Goal: Task Accomplishment & Management: Manage account settings

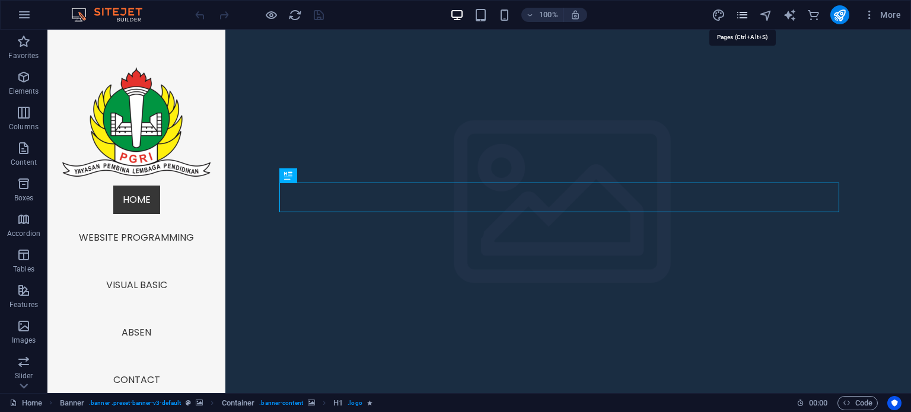
click at [745, 17] on icon "pages" at bounding box center [743, 15] width 14 height 14
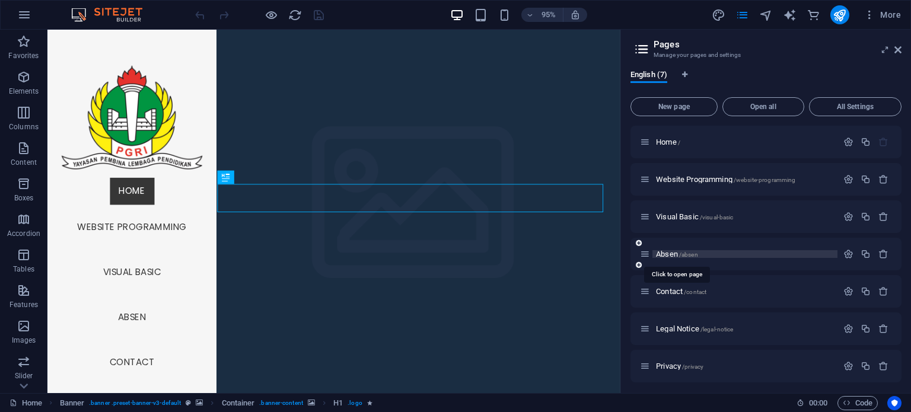
click at [674, 252] on span "Absen /absen" at bounding box center [677, 254] width 42 height 9
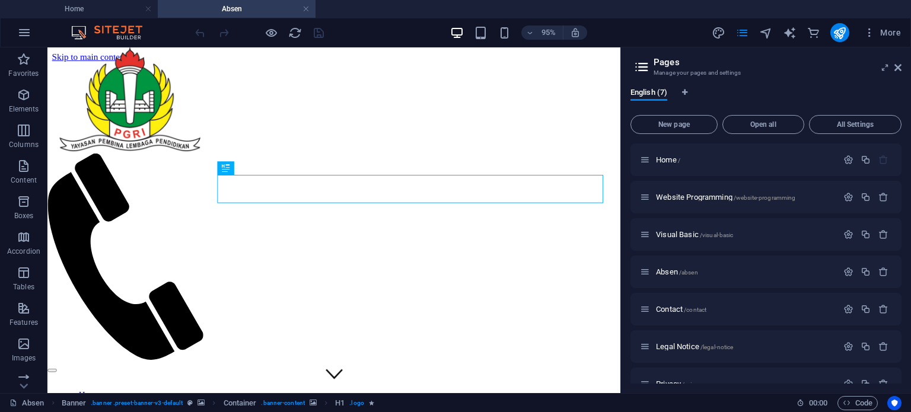
click at [902, 66] on aside "Pages Manage your pages and settings English (7) New page Open all All Settings…" at bounding box center [766, 220] width 291 height 346
click at [899, 67] on icon at bounding box center [898, 67] width 7 height 9
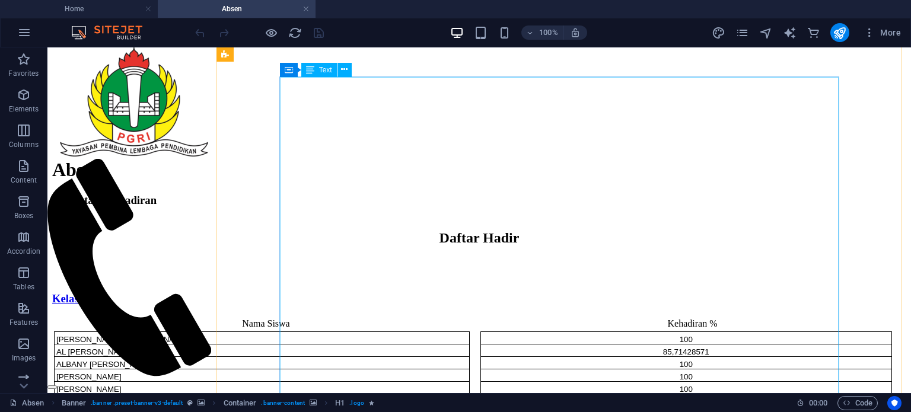
scroll to position [513, 0]
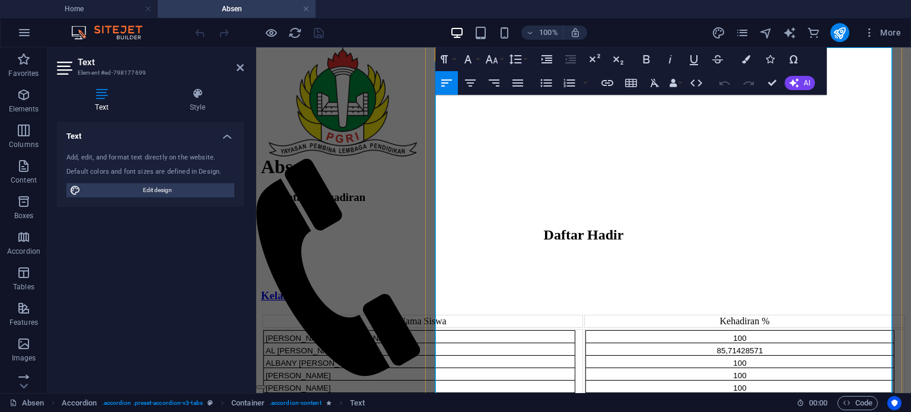
scroll to position [530, 0]
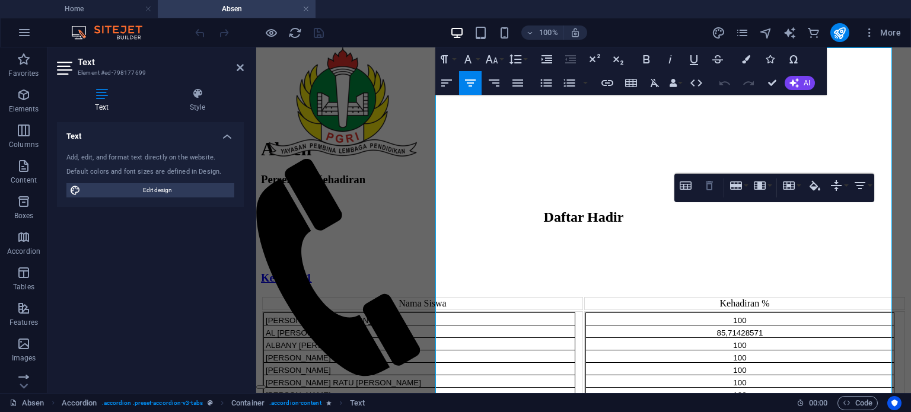
click at [714, 190] on icon "button" at bounding box center [709, 186] width 14 height 14
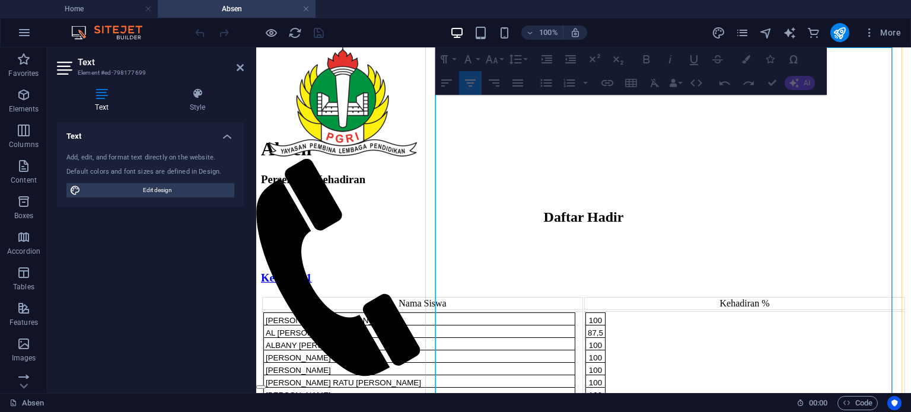
drag, startPoint x: 683, startPoint y: 195, endPoint x: 889, endPoint y: 184, distance: 206.1
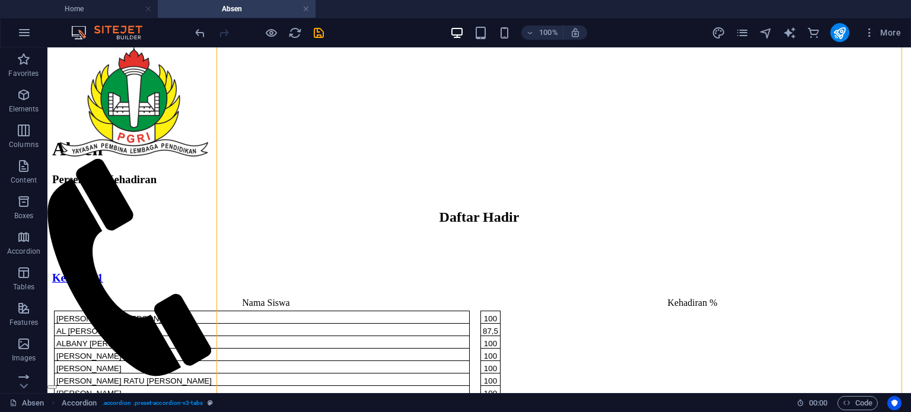
drag, startPoint x: 474, startPoint y: 208, endPoint x: 841, endPoint y: 203, distance: 367.2
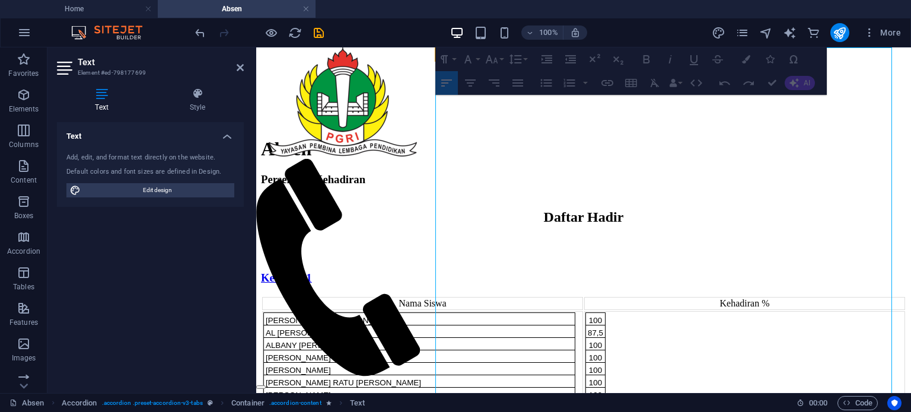
drag, startPoint x: 682, startPoint y: 196, endPoint x: 885, endPoint y: 196, distance: 203.5
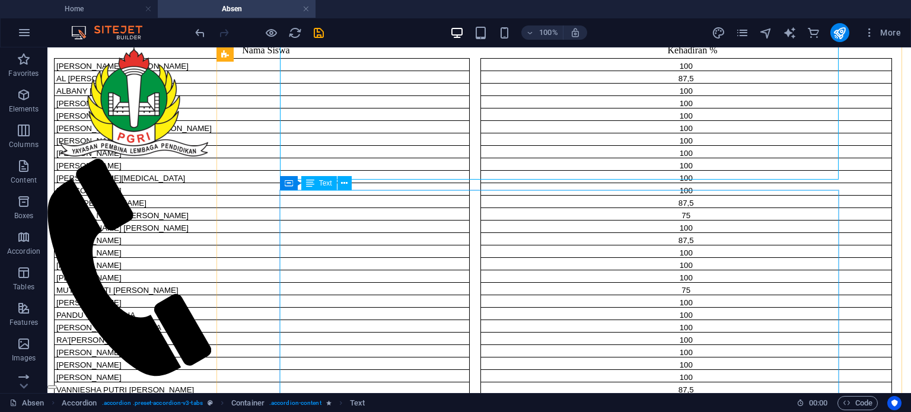
scroll to position [793, 0]
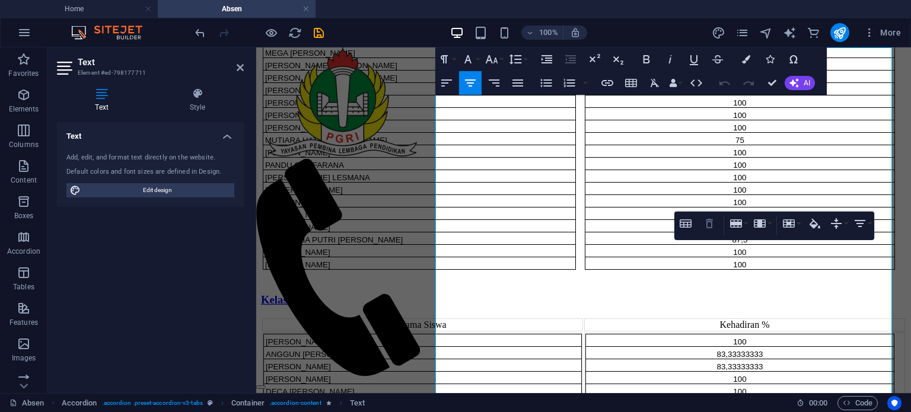
click at [712, 222] on icon "button" at bounding box center [709, 224] width 14 height 14
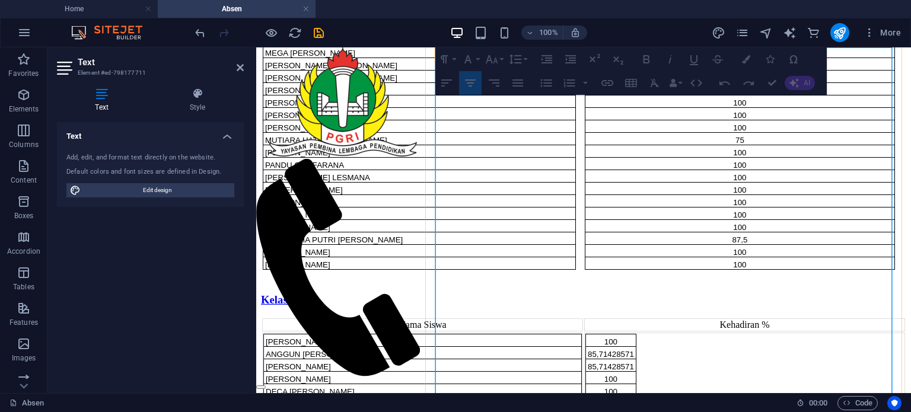
drag, startPoint x: 717, startPoint y: 208, endPoint x: 885, endPoint y: 199, distance: 168.7
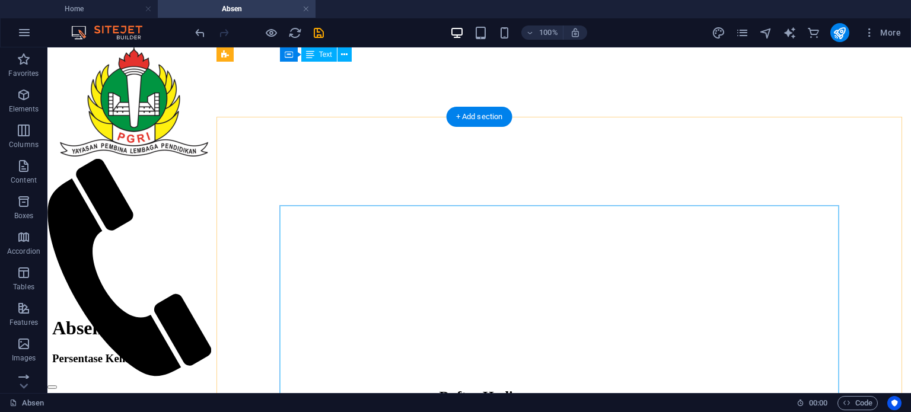
scroll to position [340, 0]
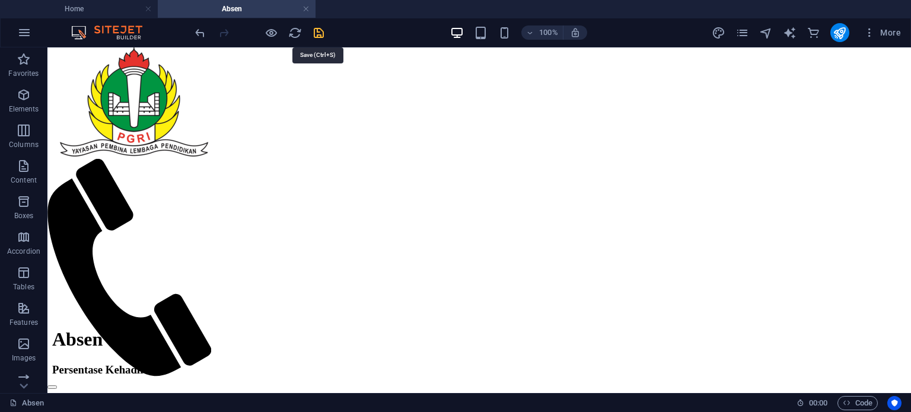
click at [322, 35] on icon "save" at bounding box center [319, 33] width 14 height 14
click at [845, 31] on icon "publish" at bounding box center [840, 33] width 14 height 14
